Goal: Navigation & Orientation: Find specific page/section

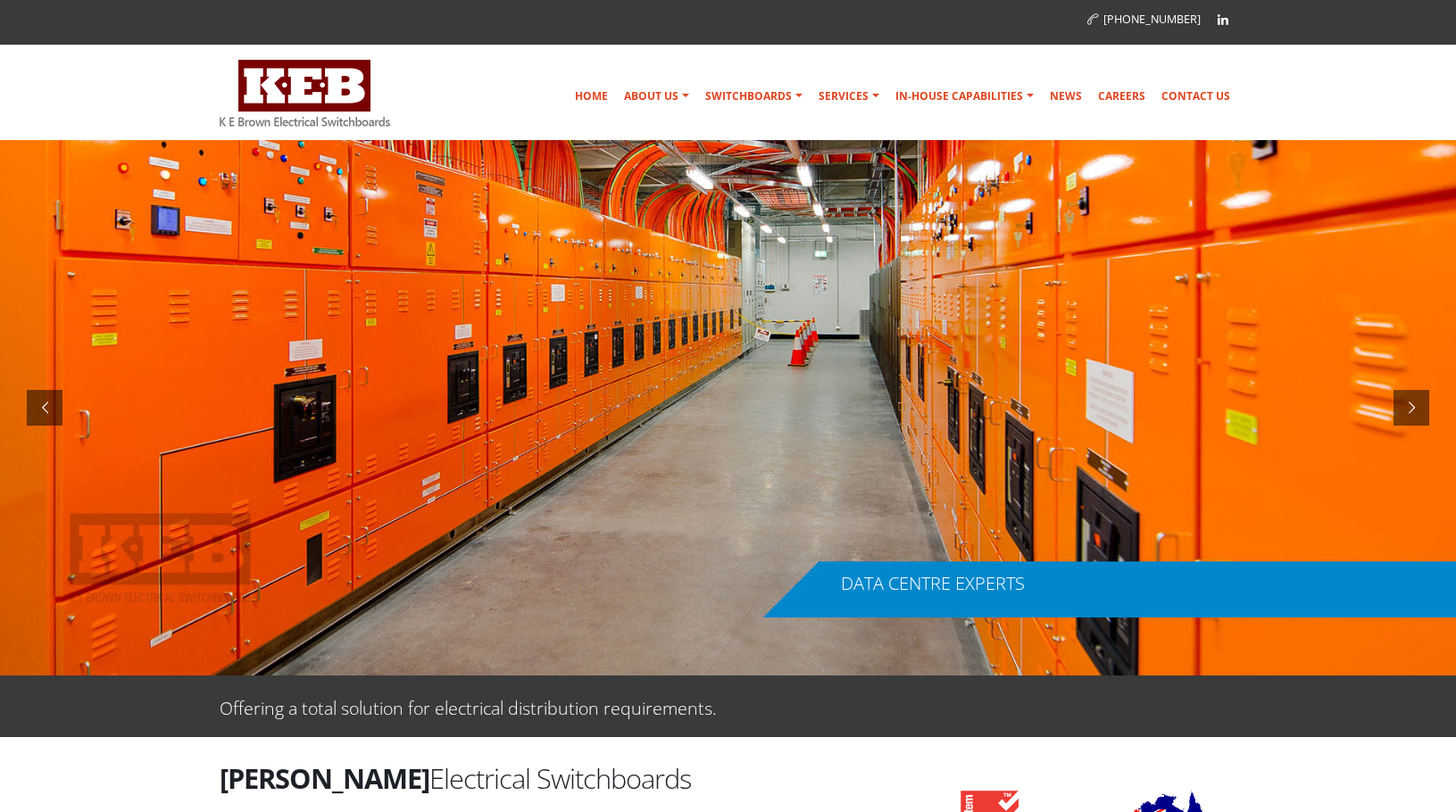
click at [972, 586] on div "DATA CENTRE EXPERTS" at bounding box center [933, 583] width 184 height 17
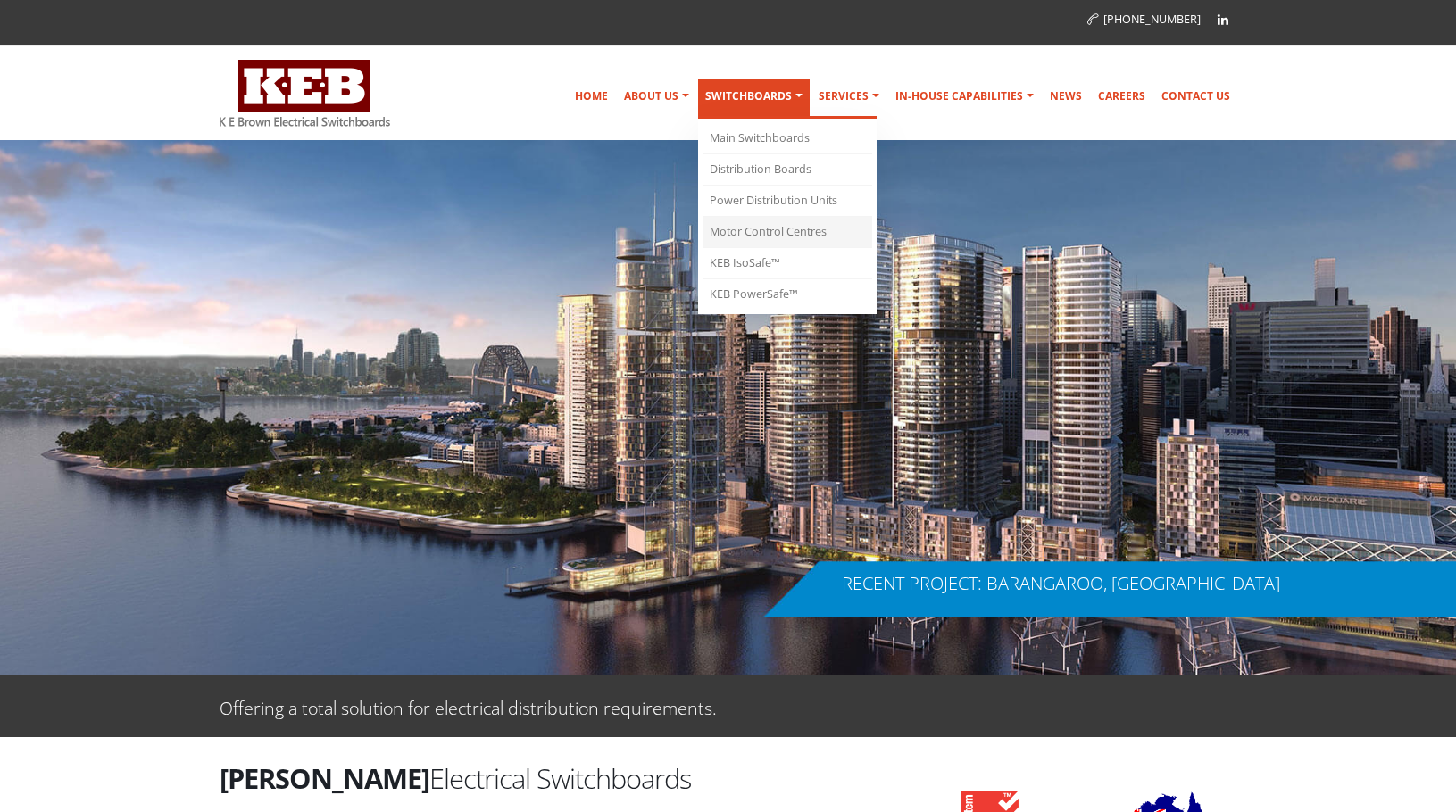
click at [765, 232] on link "Motor Control Centres" at bounding box center [787, 233] width 169 height 31
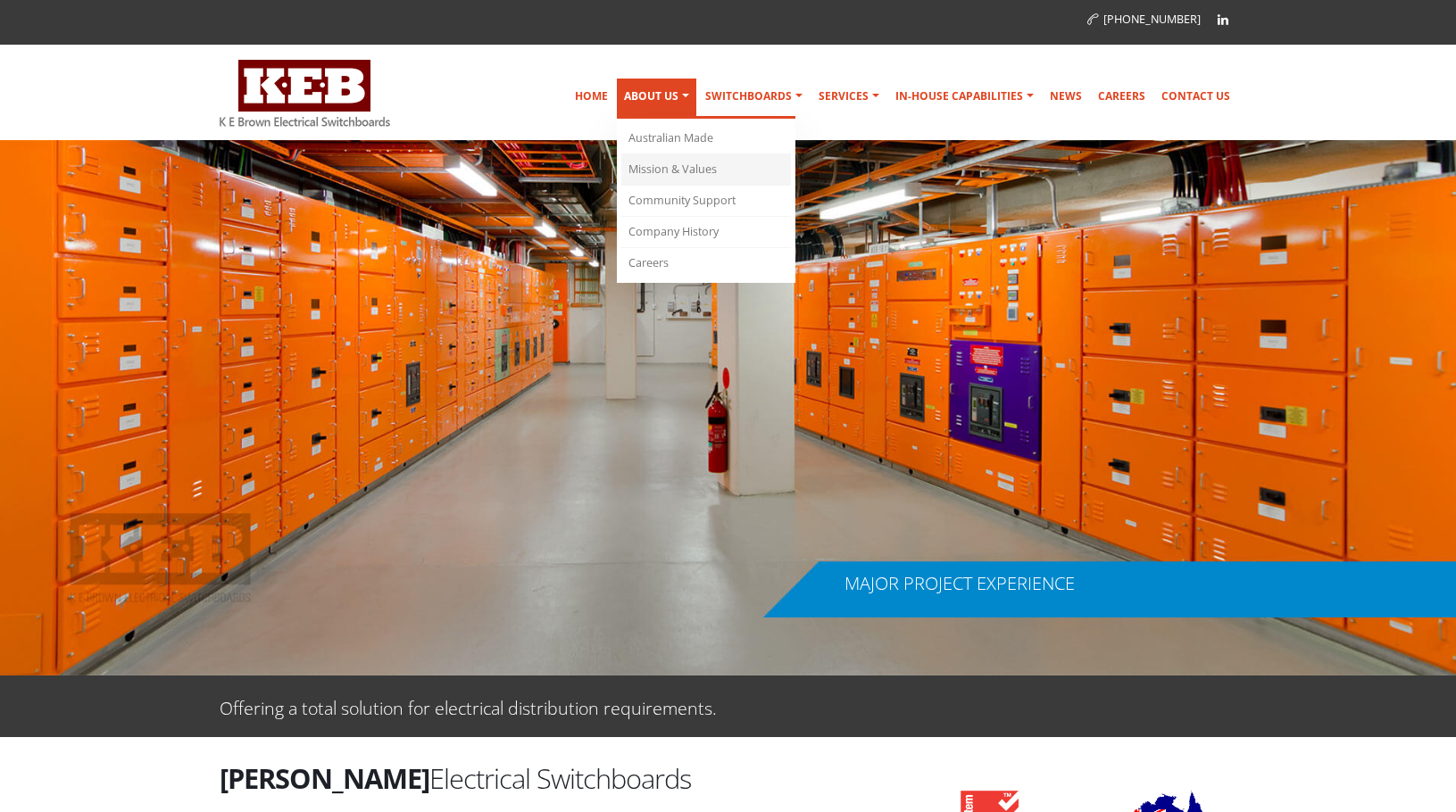
click at [681, 167] on link "Mission & Values" at bounding box center [706, 170] width 169 height 31
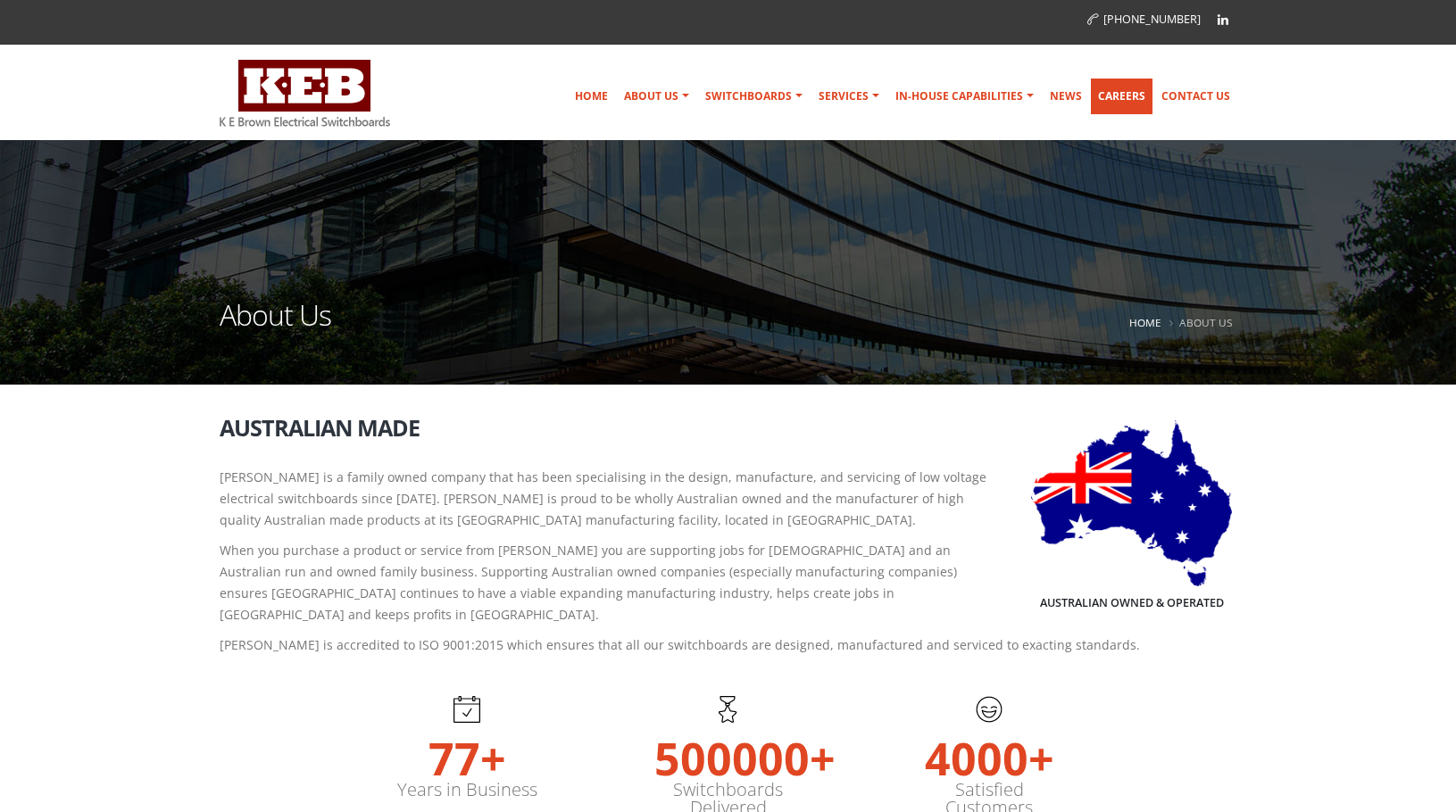
click at [1116, 95] on link "Careers" at bounding box center [1122, 96] width 62 height 36
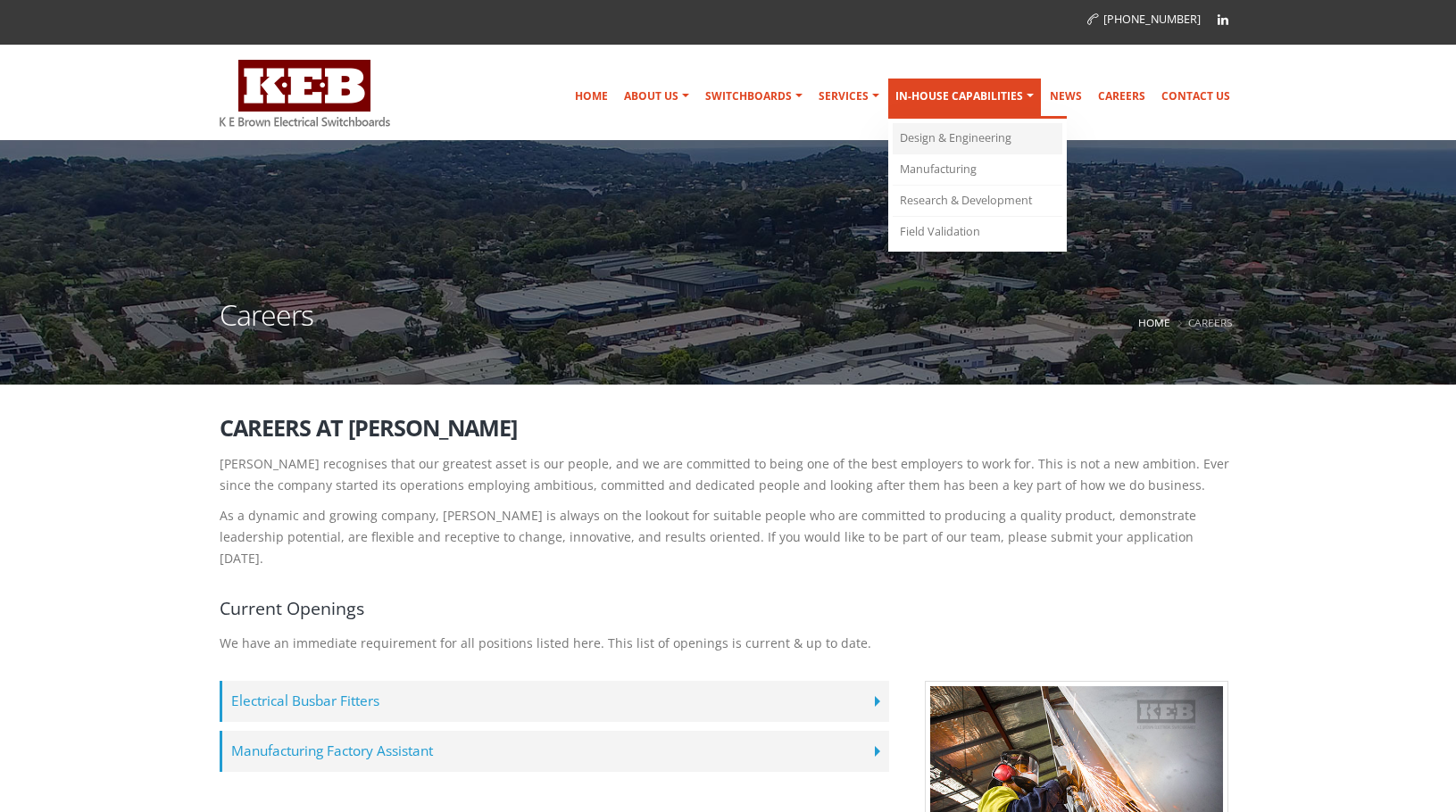
click at [982, 142] on link "Design & Engineering" at bounding box center [978, 139] width 169 height 31
